Goal: Find specific page/section: Find specific page/section

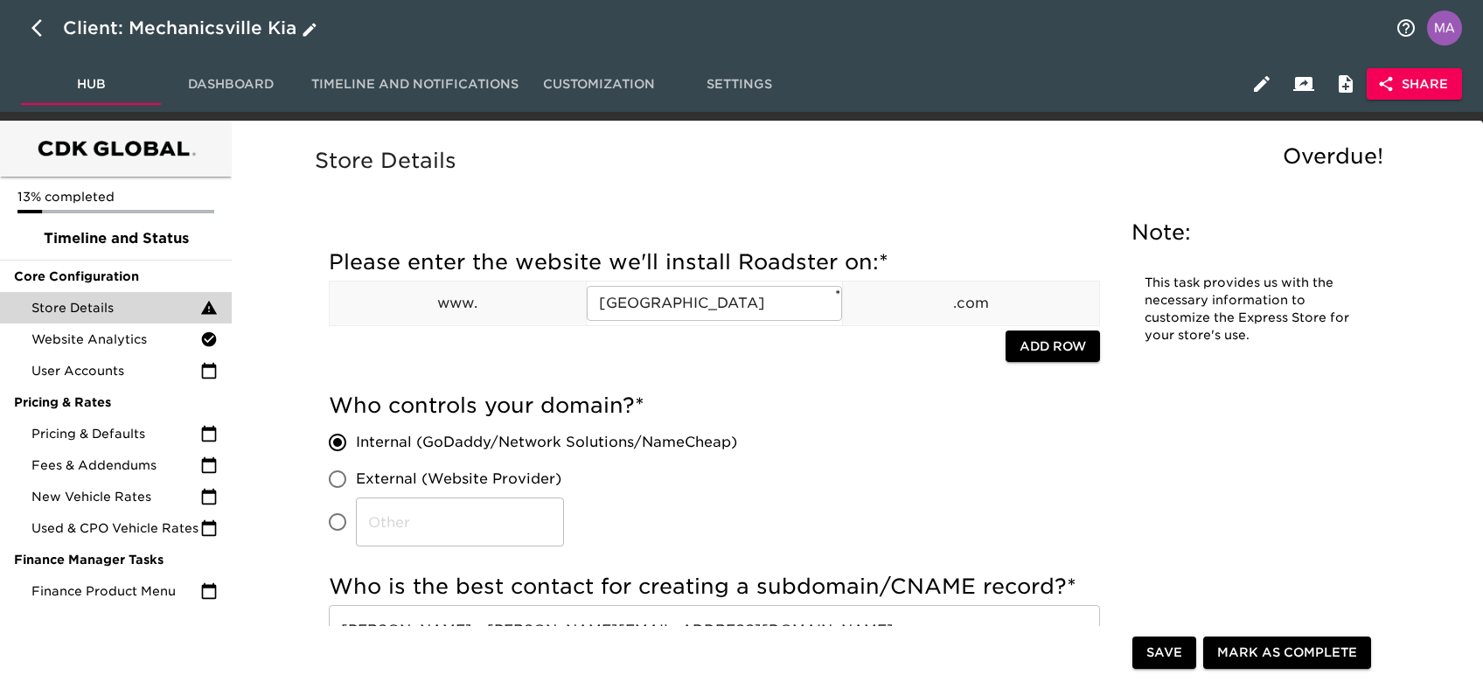
click at [39, 36] on icon "button" at bounding box center [41, 27] width 21 height 21
select select "10"
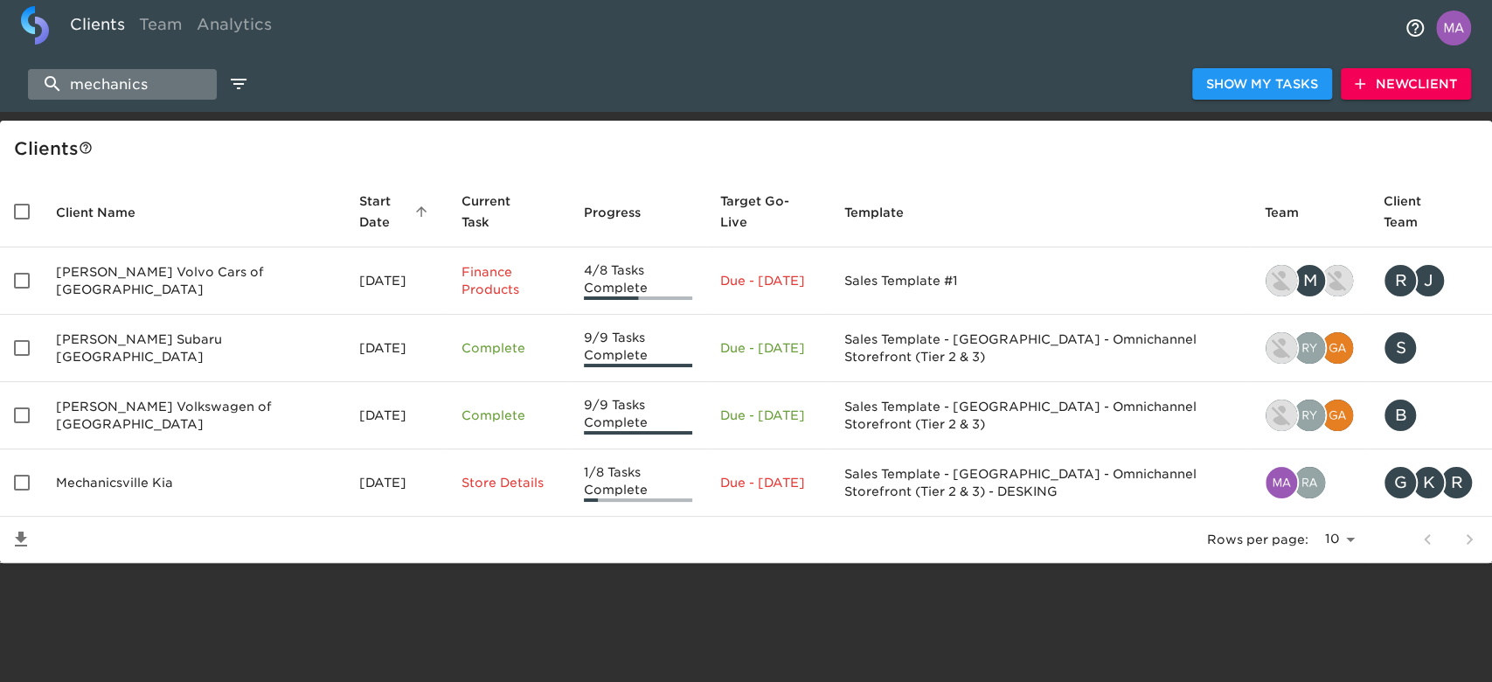
click at [168, 88] on input "mechanics" at bounding box center [122, 84] width 189 height 31
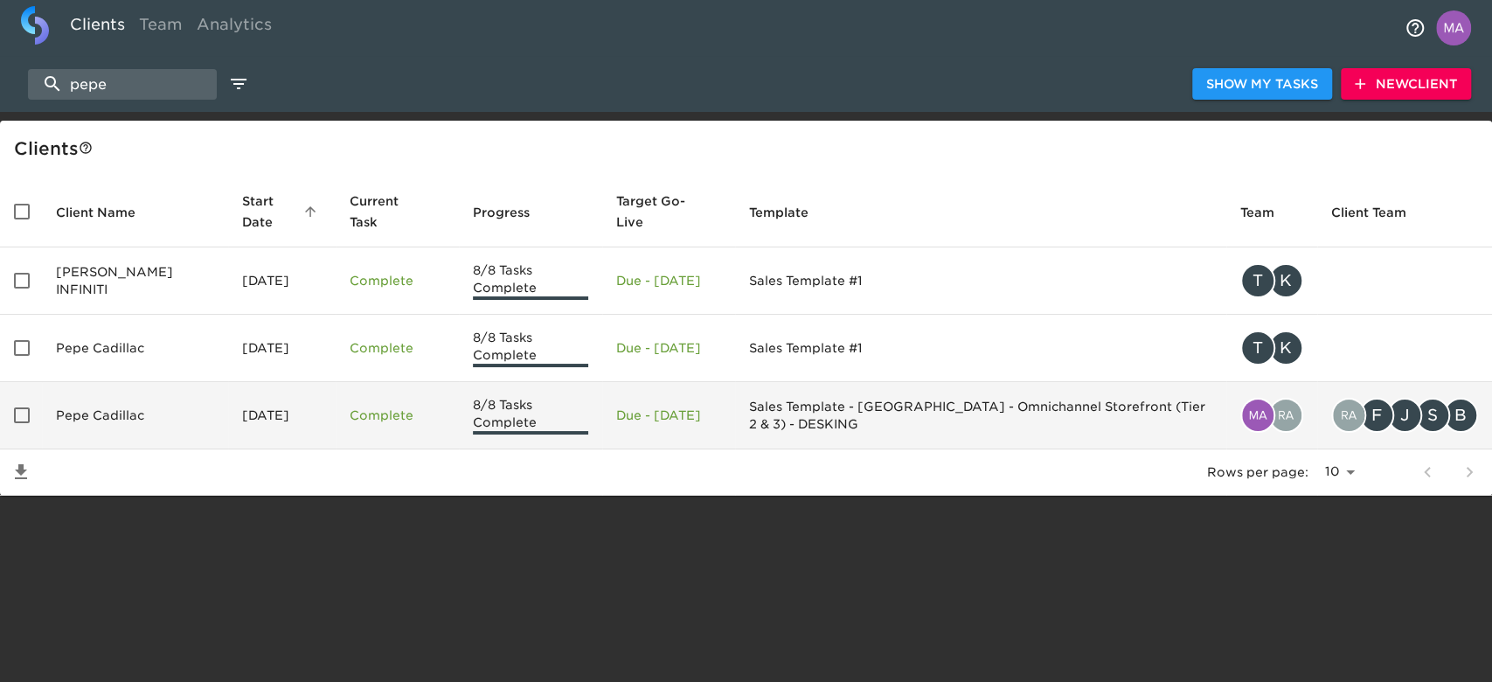
type input "pepe"
click at [120, 386] on td "Pepe Cadillac" at bounding box center [135, 415] width 186 height 67
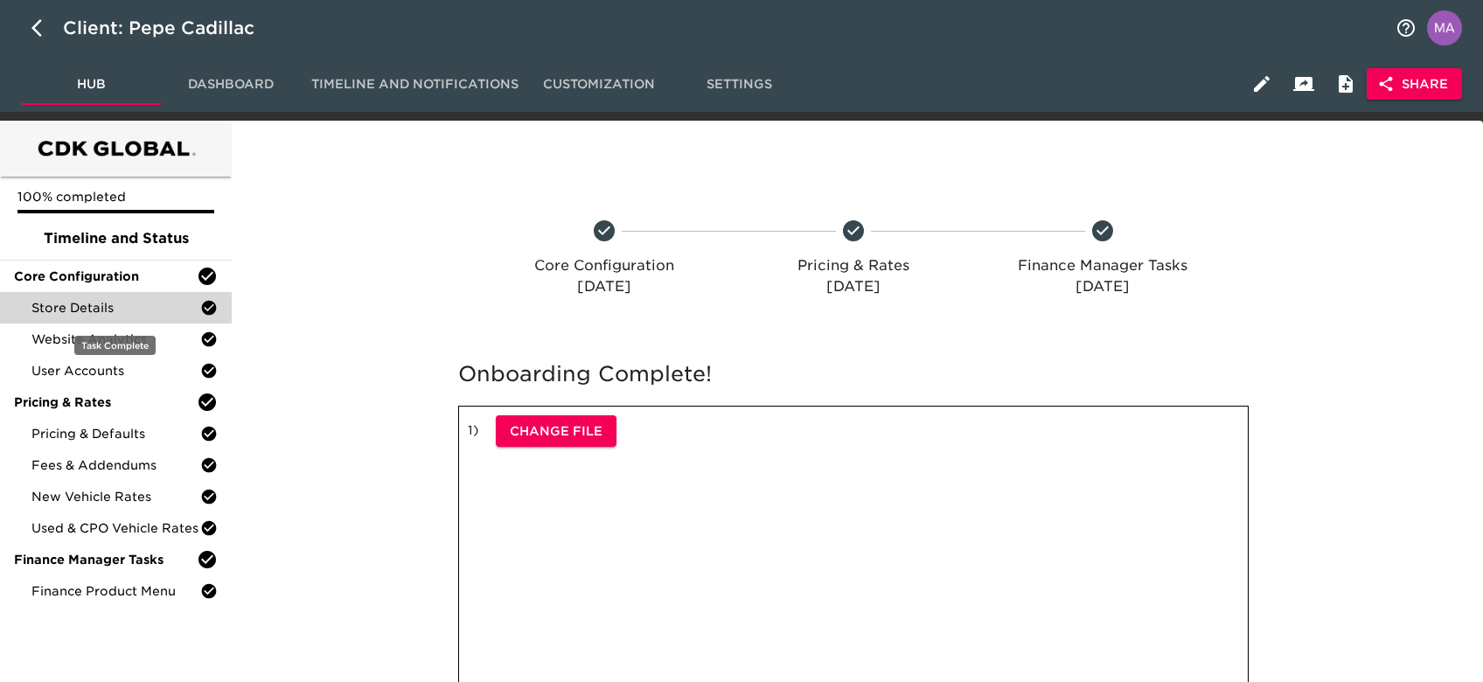
click at [105, 313] on span "Store Details" at bounding box center [115, 307] width 169 height 17
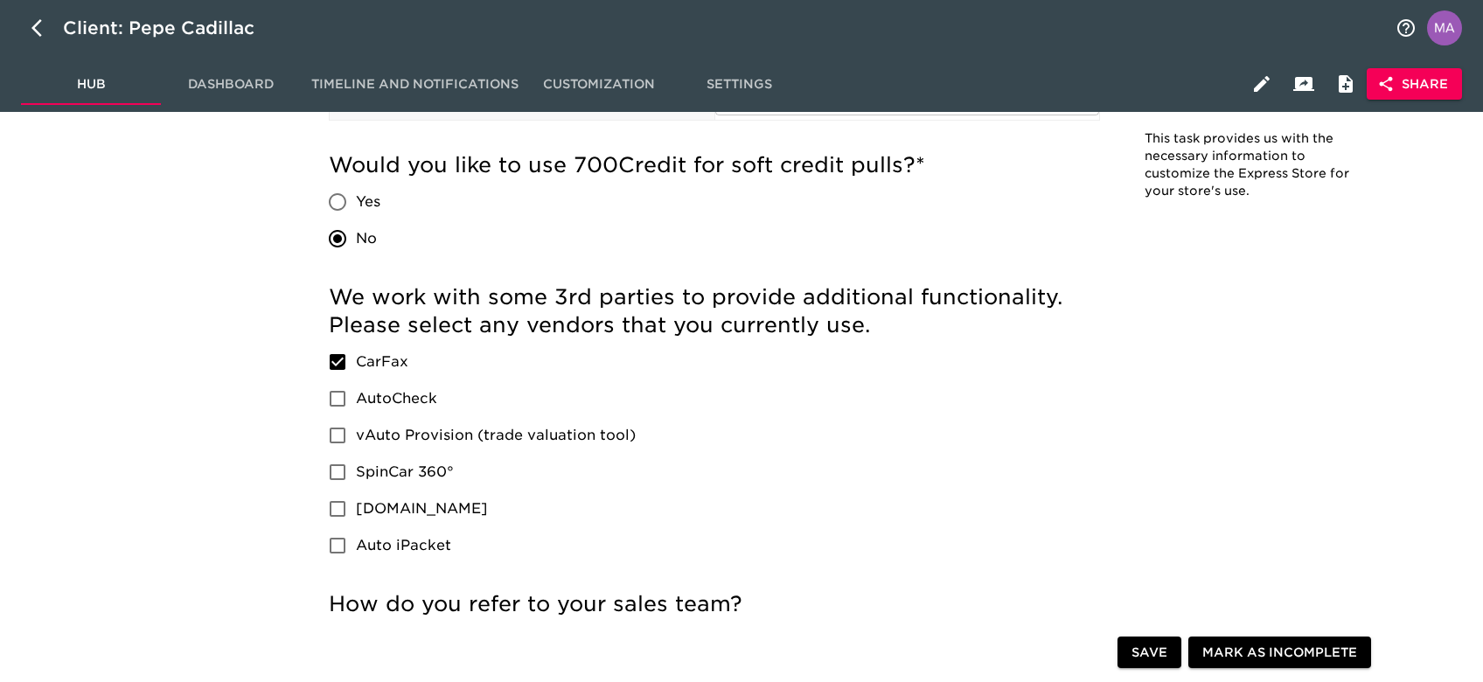
scroll to position [2448, 0]
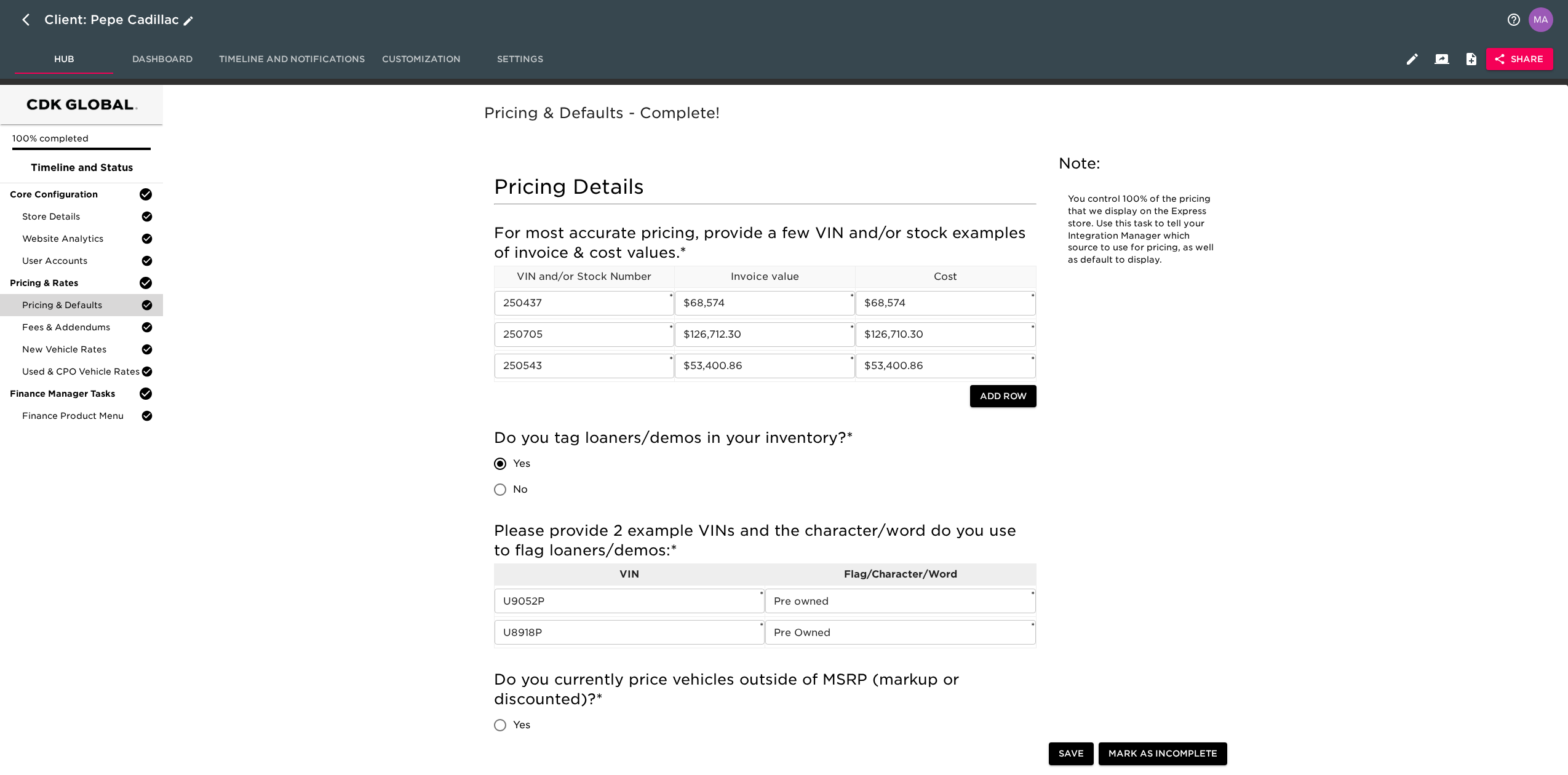
scroll to position [574, 0]
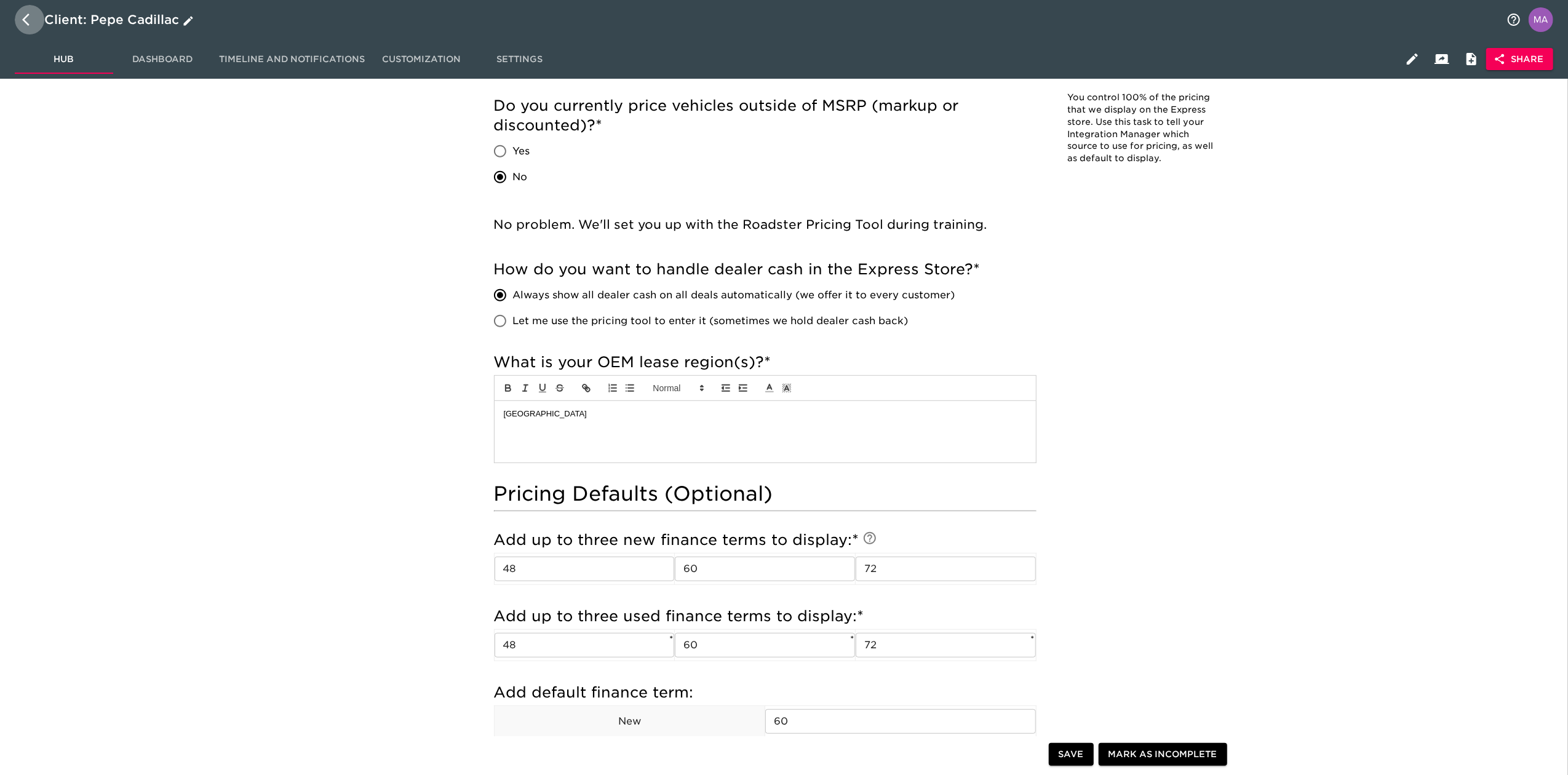
click at [23, 16] on icon "button" at bounding box center [29, 19] width 15 height 15
select select "10"
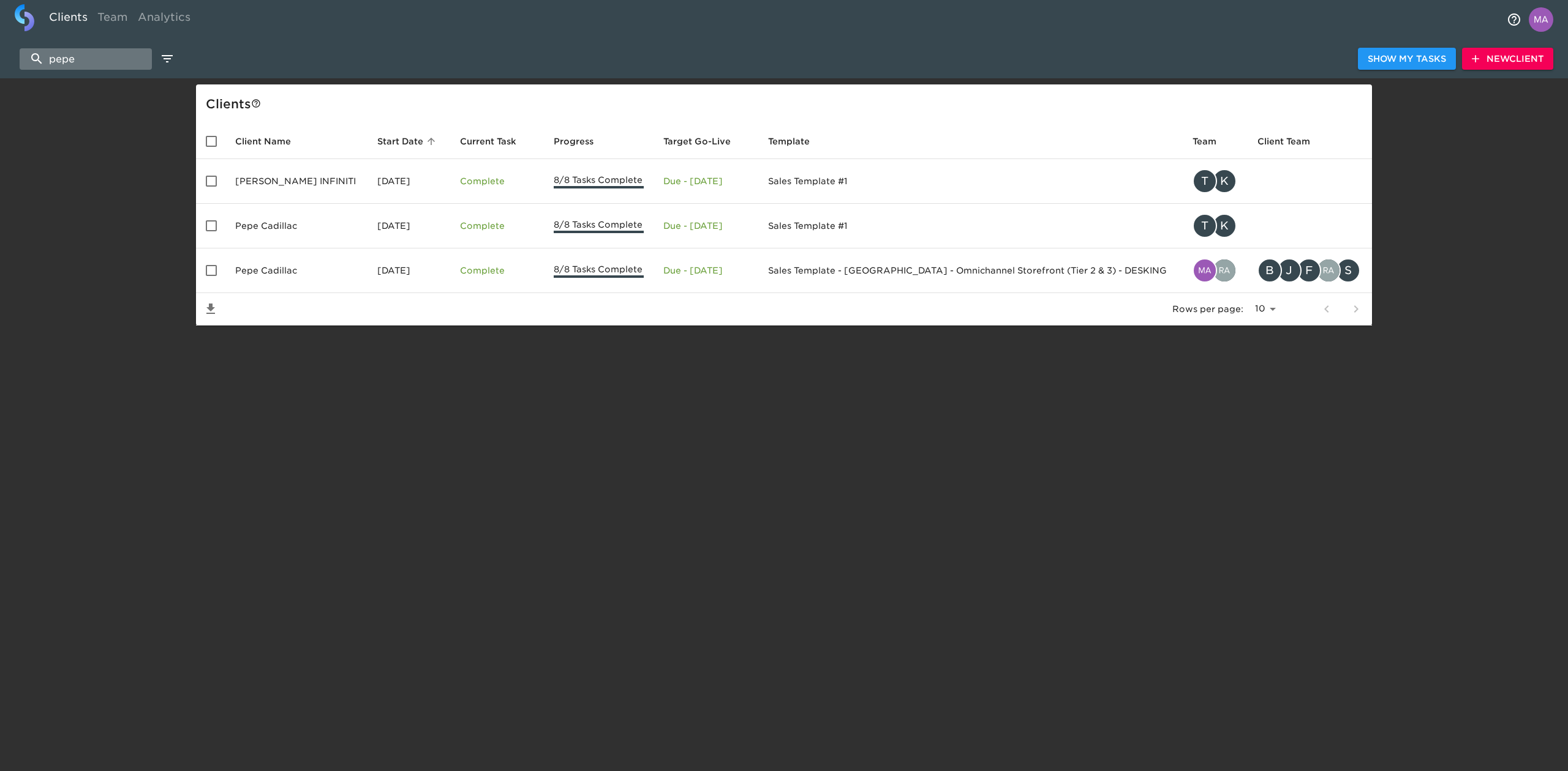
click at [109, 60] on input "pepe" at bounding box center [85, 59] width 132 height 22
click at [108, 59] on input "pepe" at bounding box center [85, 59] width 132 height 22
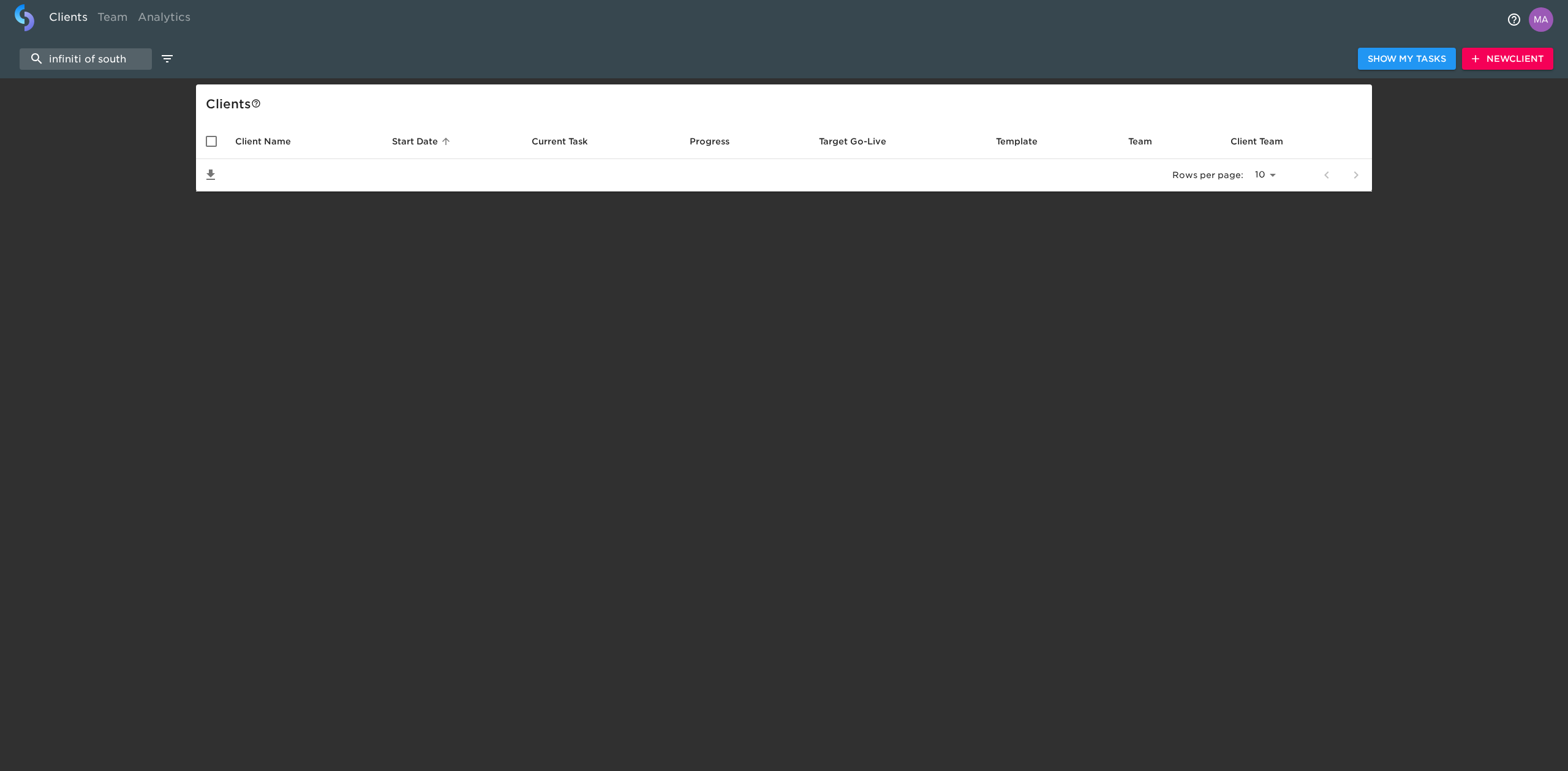
type input "infiniti of south"
click at [1534, 55] on span "New Client" at bounding box center [1508, 59] width 71 height 15
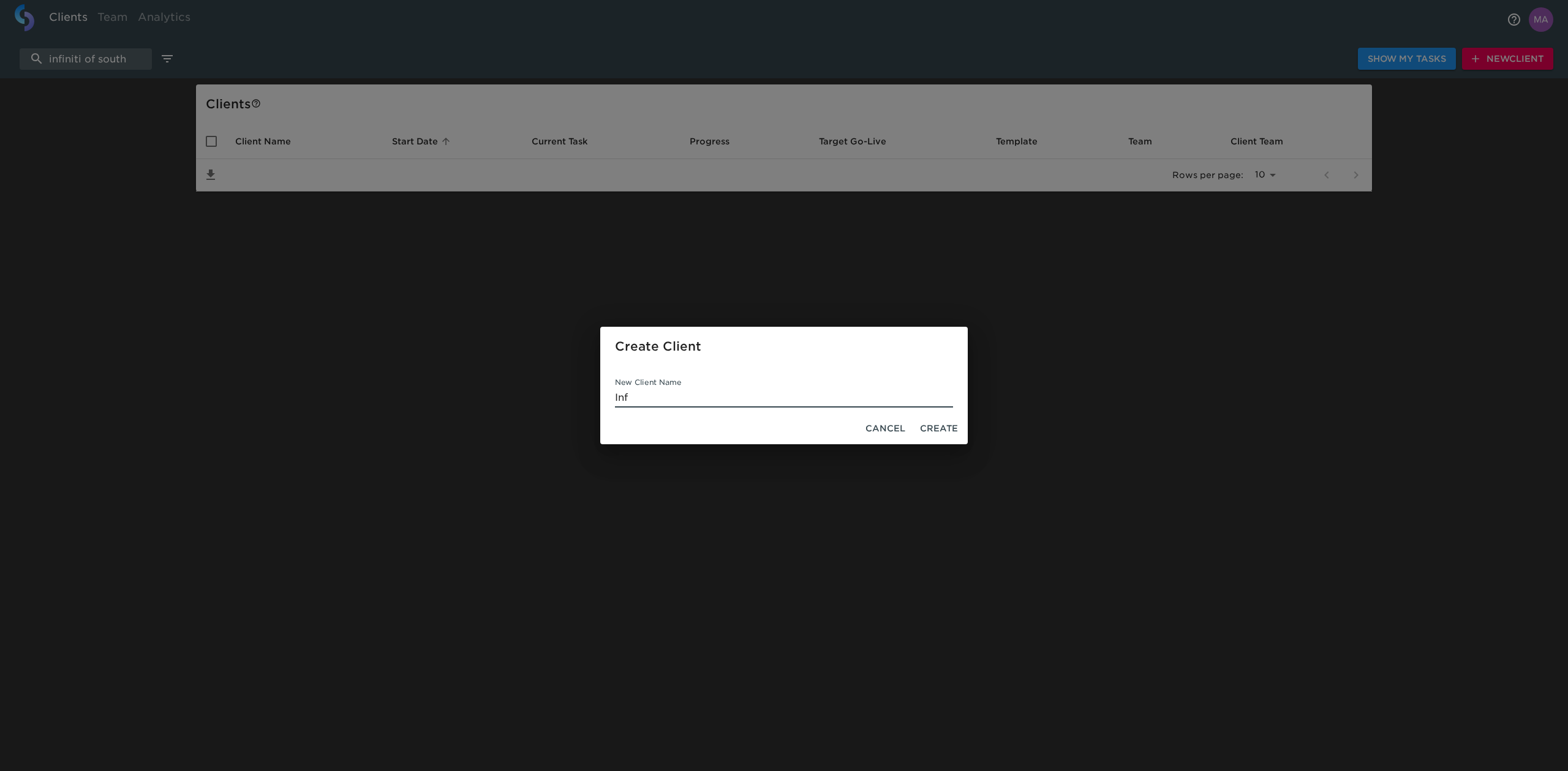
type input "Infiniti of South Atlanta"
click at [893, 431] on span "Cancel" at bounding box center [885, 429] width 40 height 15
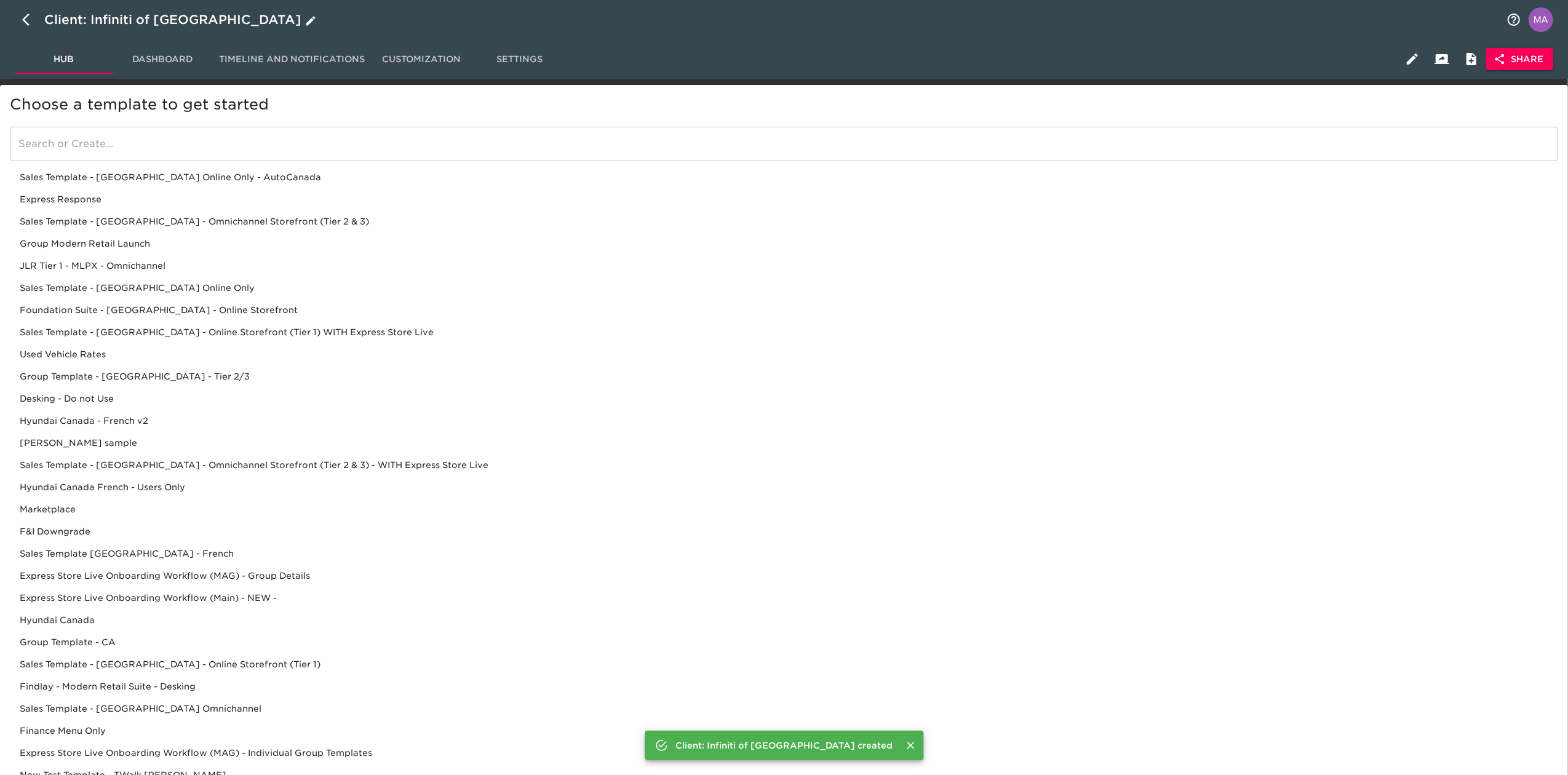
click at [28, 17] on icon "button" at bounding box center [29, 19] width 15 height 15
select select "10"
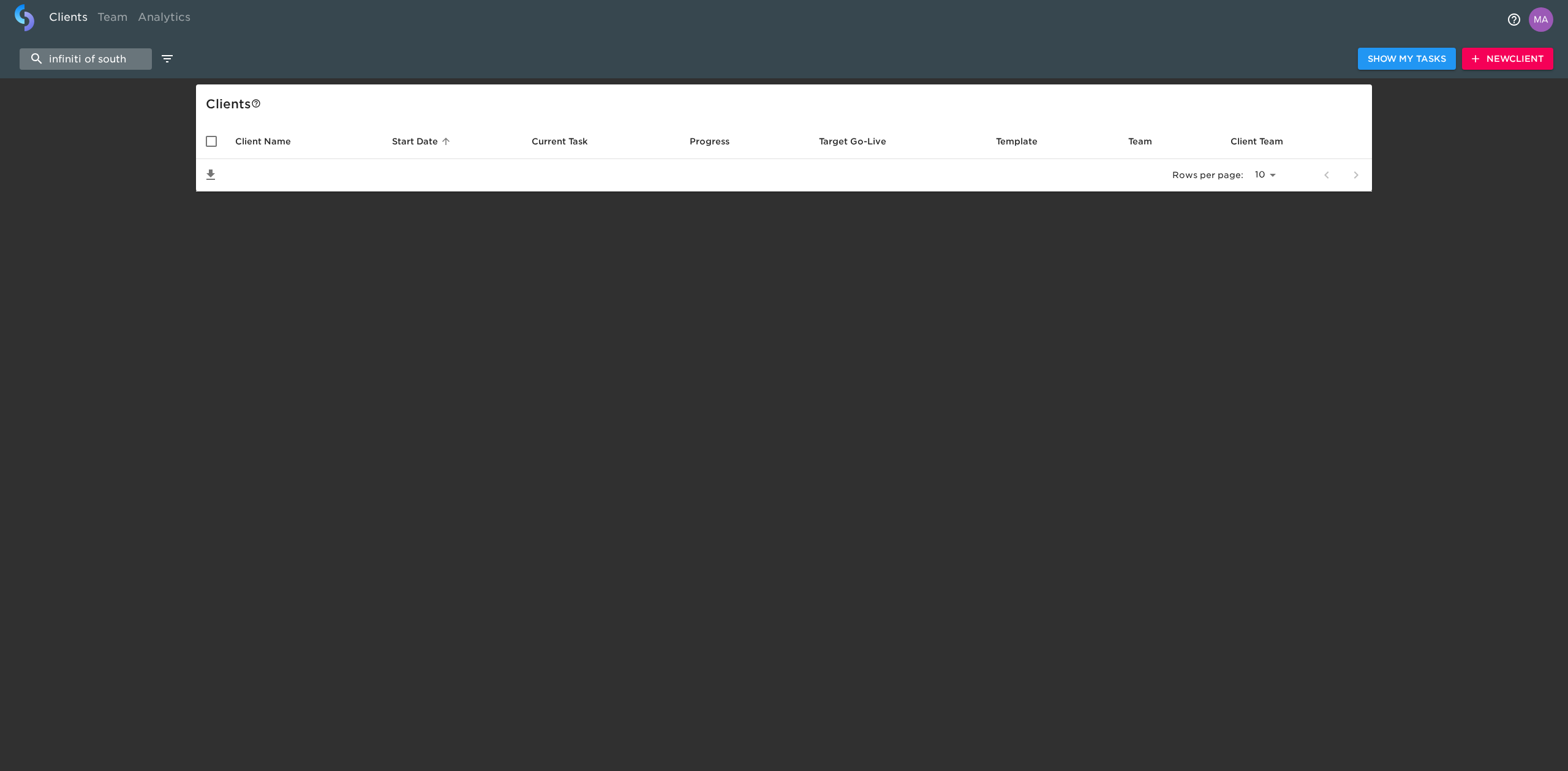
click at [64, 50] on input "infiniti of south" at bounding box center [85, 59] width 132 height 22
paste input "Infiniti of South Atlanta"
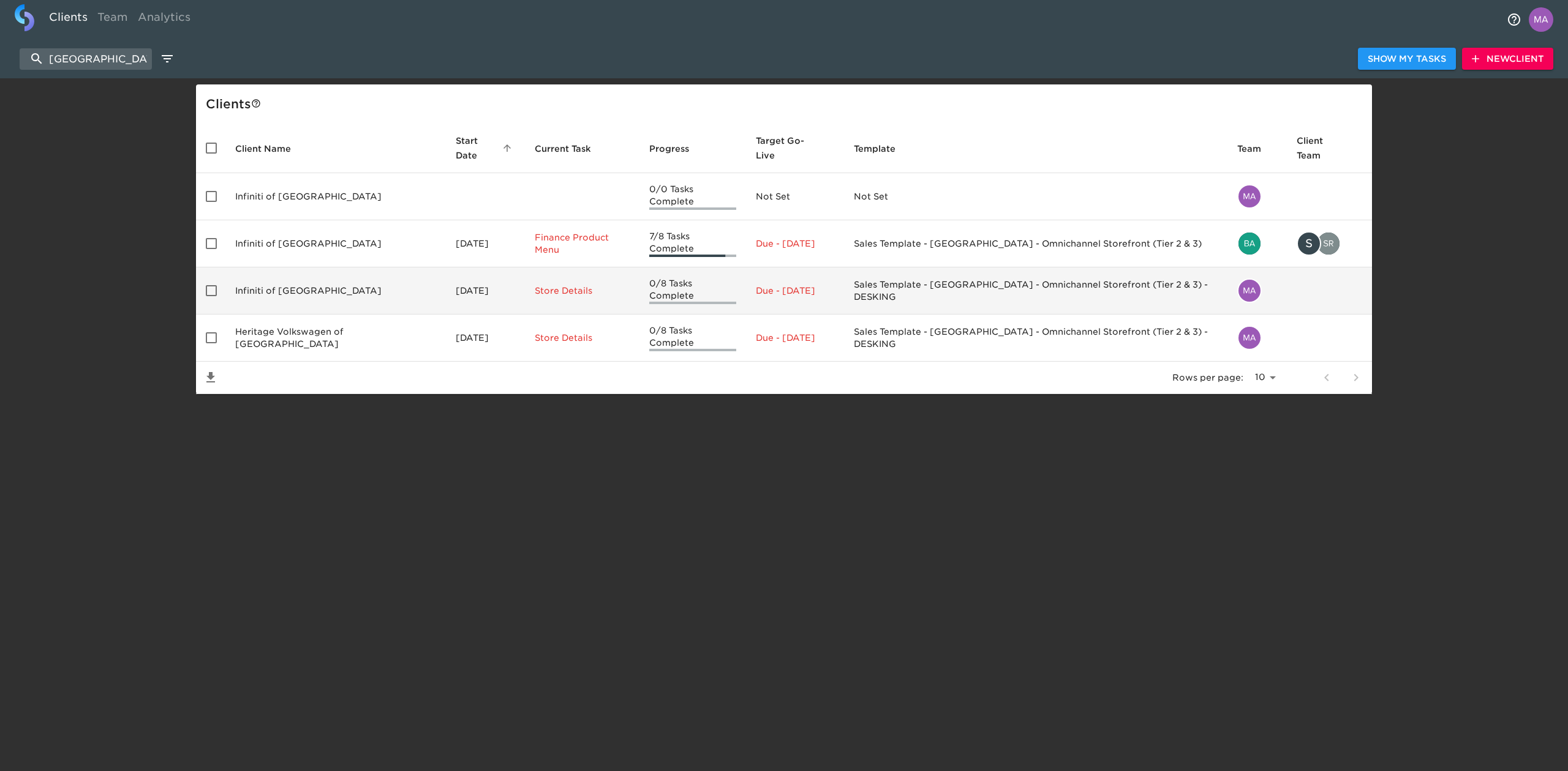
type input "south atlanta"
click at [284, 270] on td "Infiniti of South Atlanta" at bounding box center [336, 291] width 221 height 47
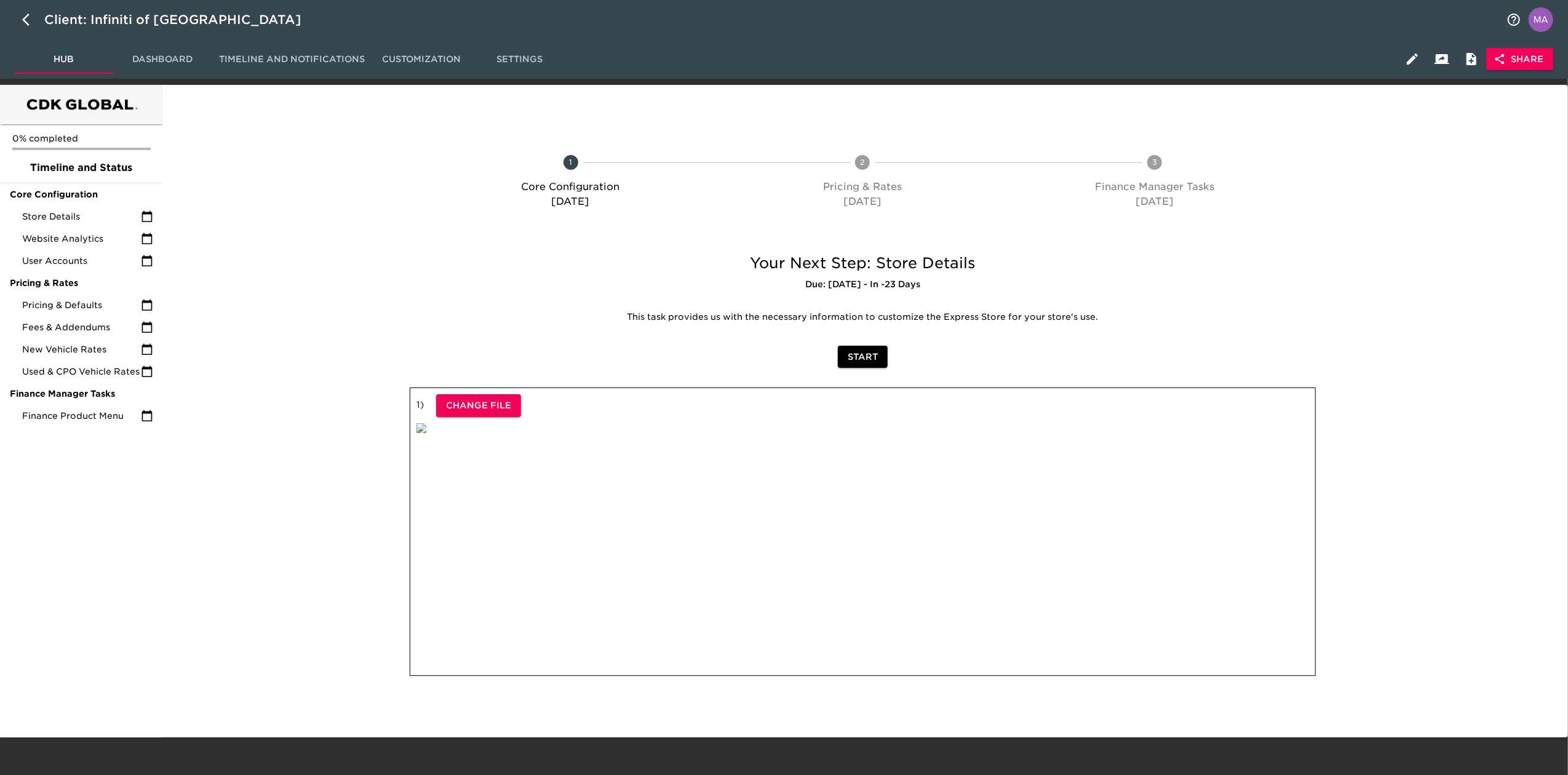
click at [1538, 56] on span "Share" at bounding box center [1519, 59] width 47 height 15
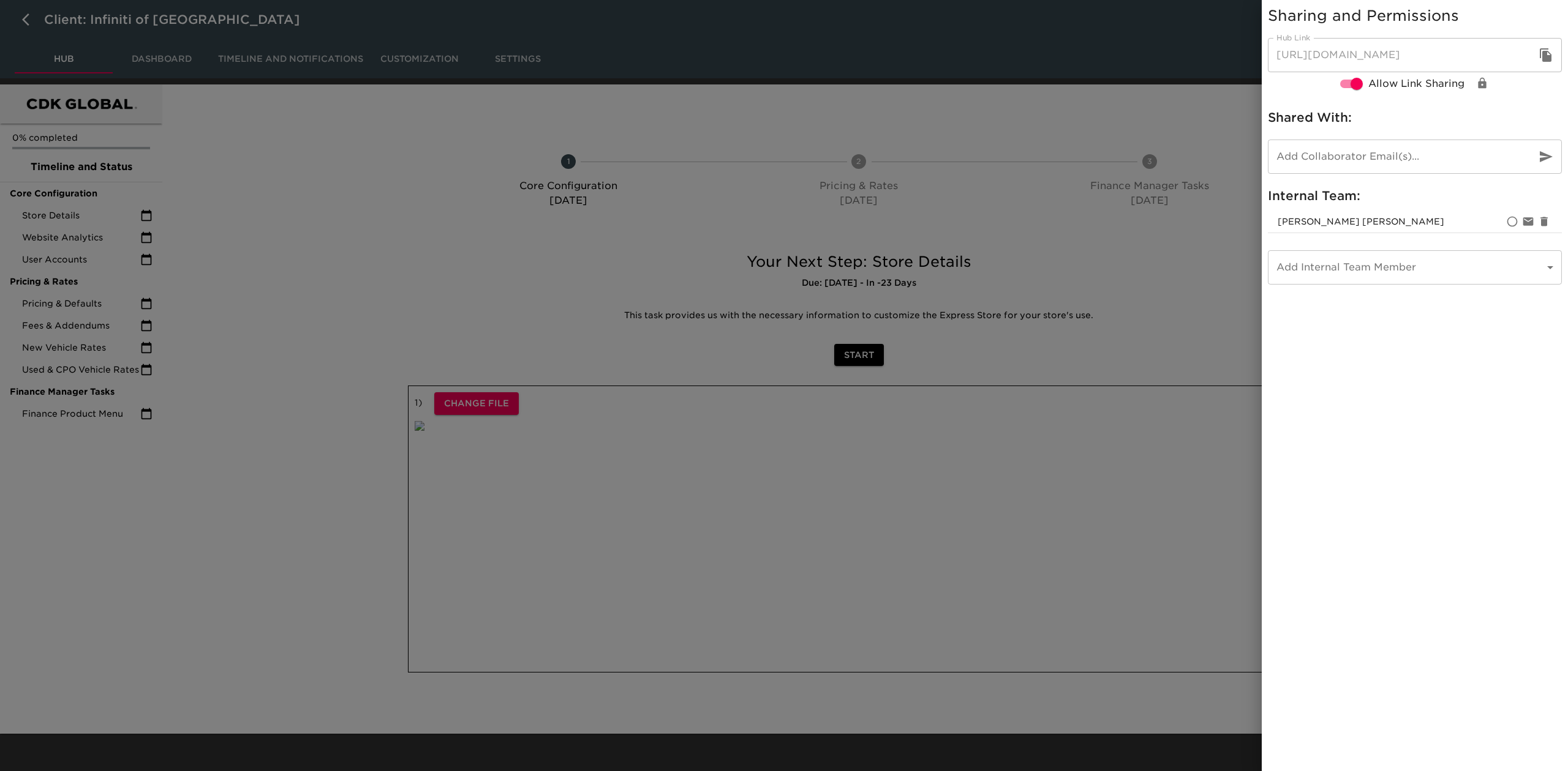
click at [1546, 53] on icon "button" at bounding box center [1546, 55] width 12 height 13
click at [841, 50] on div at bounding box center [784, 385] width 1568 height 771
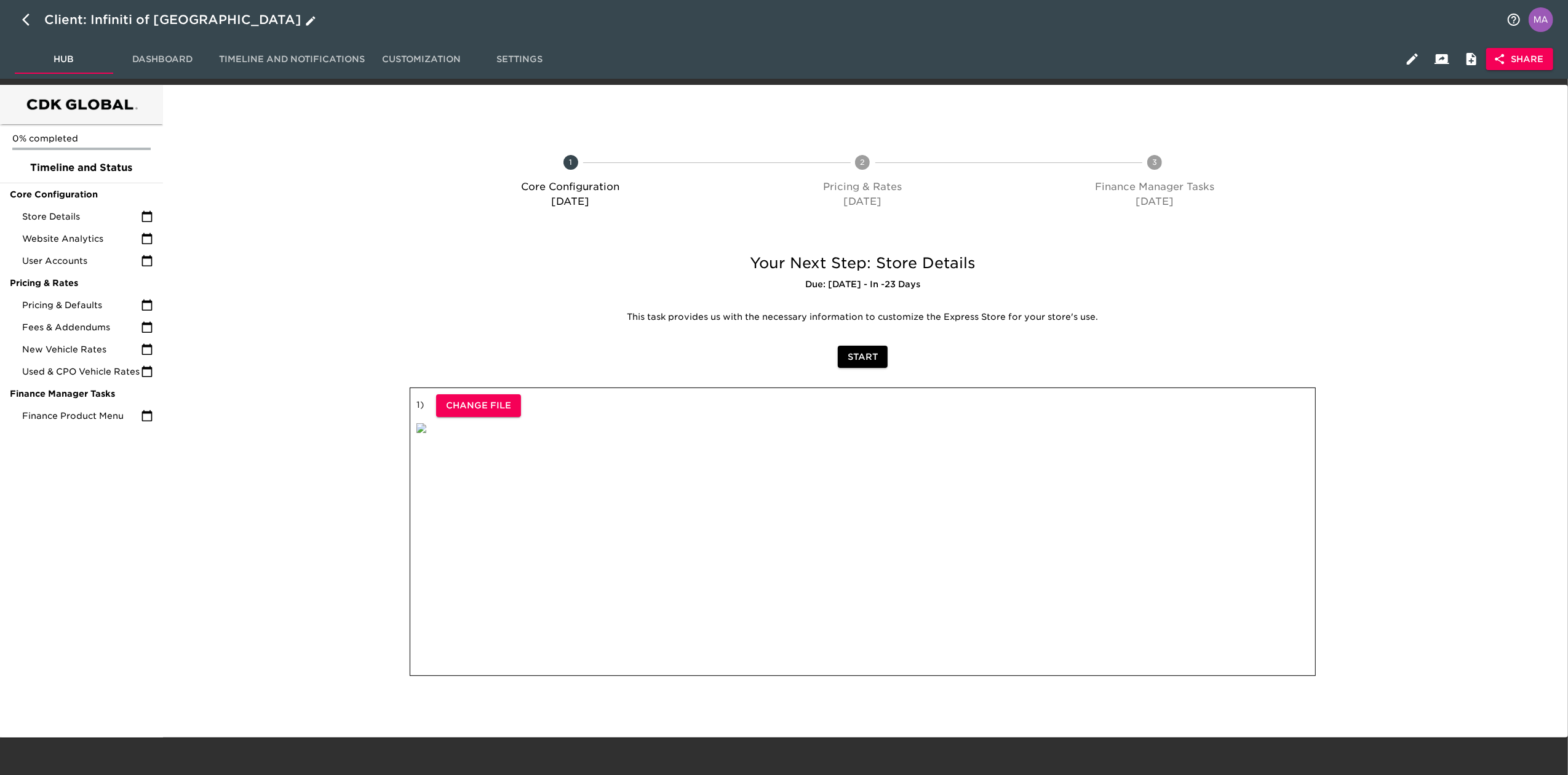
click at [32, 22] on icon "button" at bounding box center [29, 19] width 15 height 15
select select "10"
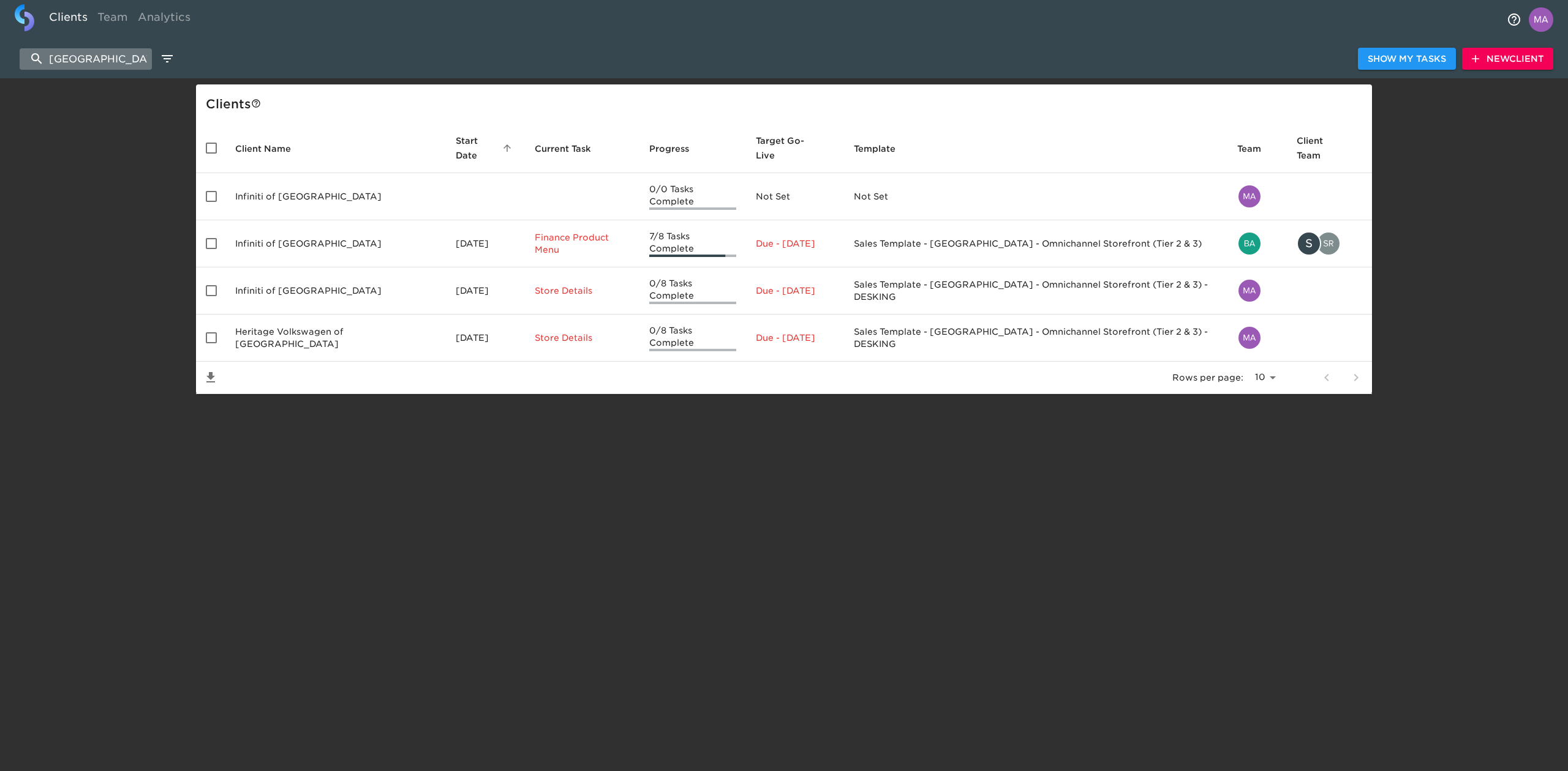
click at [85, 56] on input "south atlanta" at bounding box center [85, 59] width 132 height 22
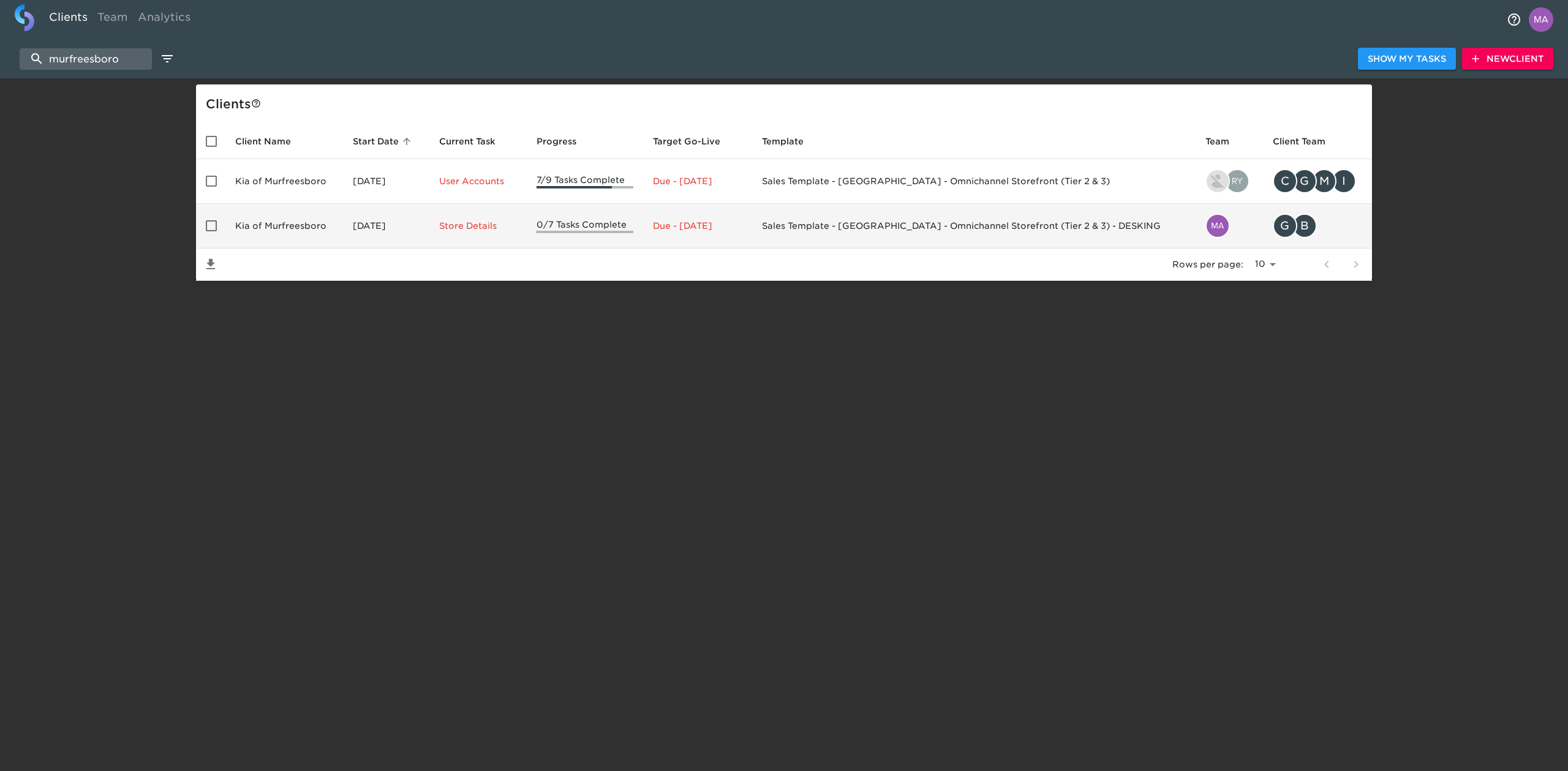
type input "murfreesboro"
click at [266, 226] on td "Kia of Murfreesboro" at bounding box center [284, 226] width 118 height 45
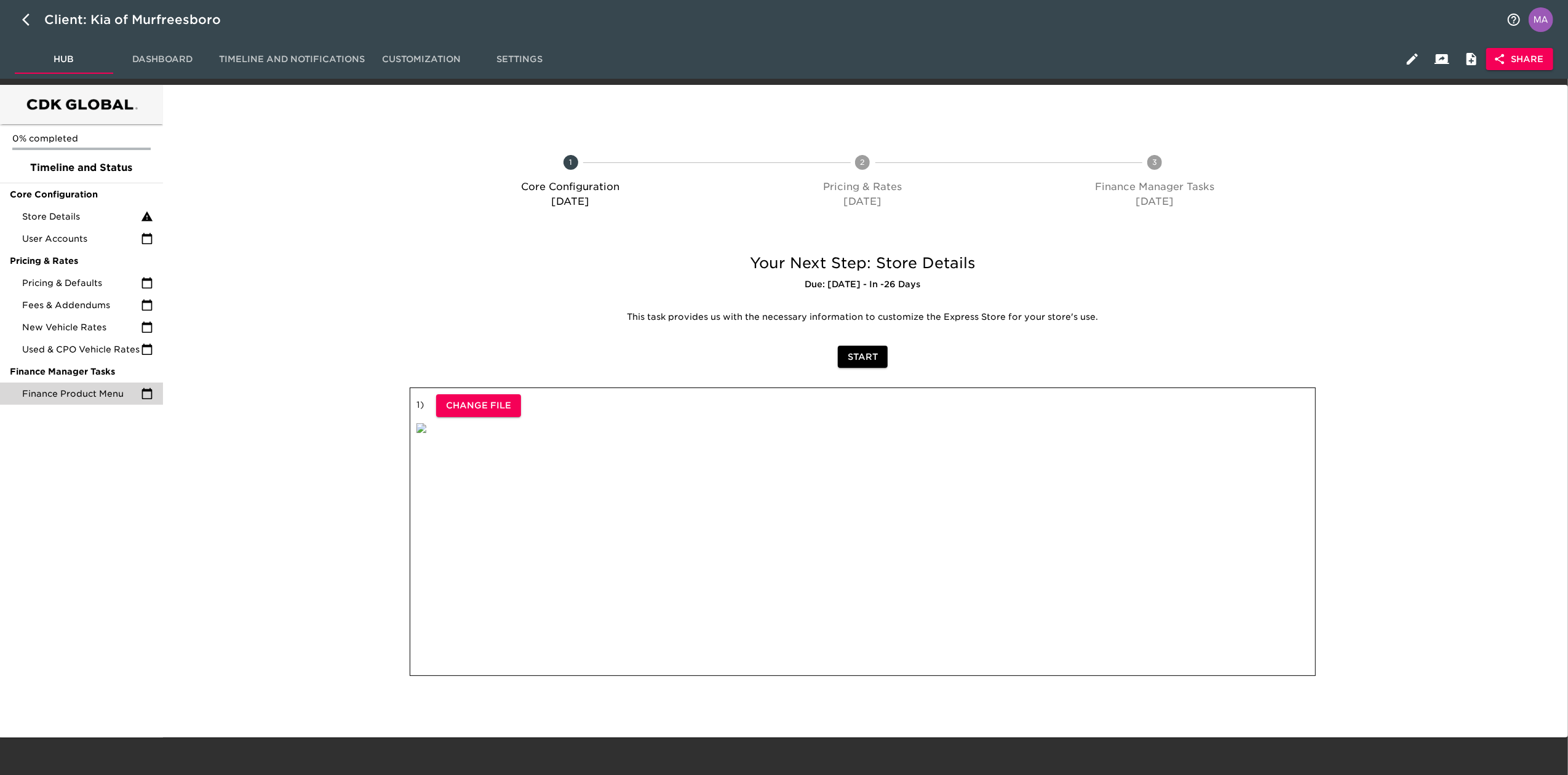
click at [96, 388] on span "Finance Product Menu" at bounding box center [81, 393] width 119 height 12
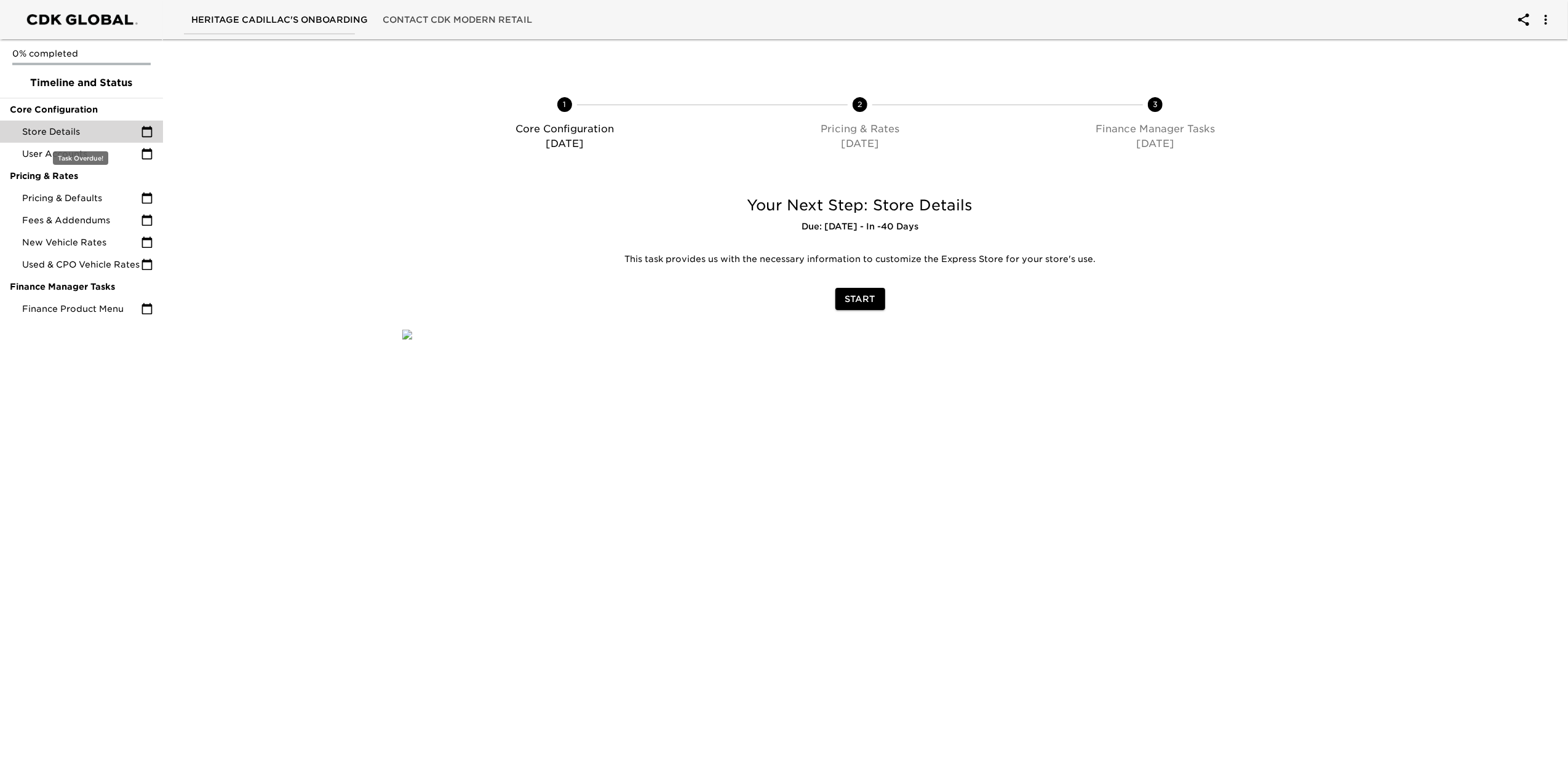
click at [96, 127] on span "Store Details" at bounding box center [81, 131] width 119 height 12
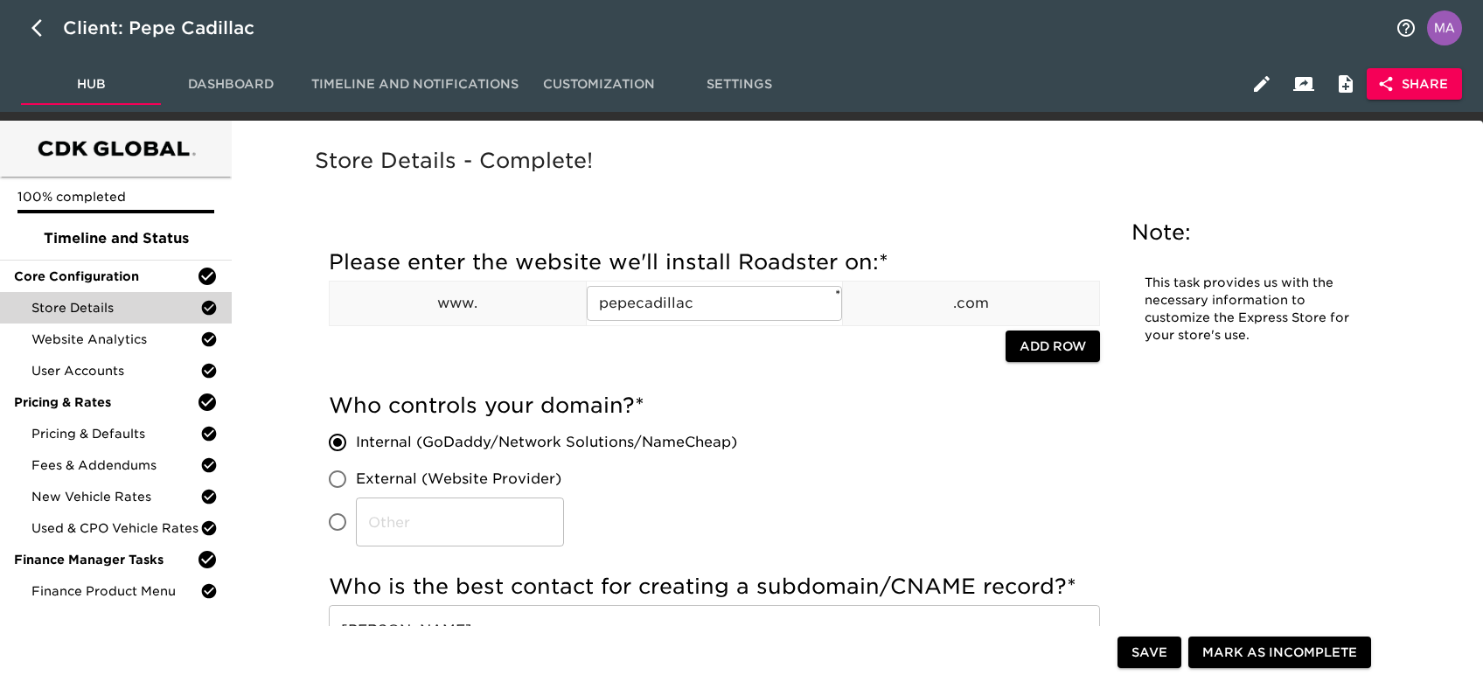
scroll to position [2448, 0]
